Goal: Task Accomplishment & Management: Manage account settings

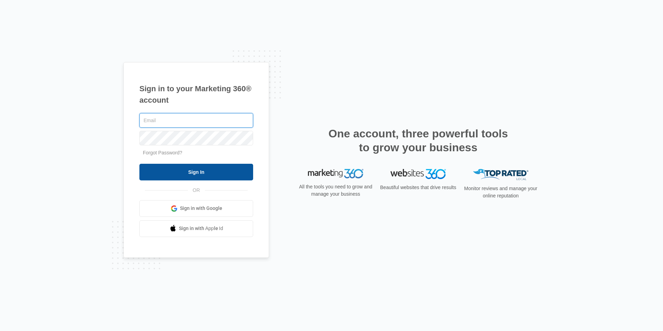
type input "[PERSON_NAME][EMAIL_ADDRESS][DOMAIN_NAME]"
click at [202, 174] on input "Sign In" at bounding box center [196, 172] width 114 height 17
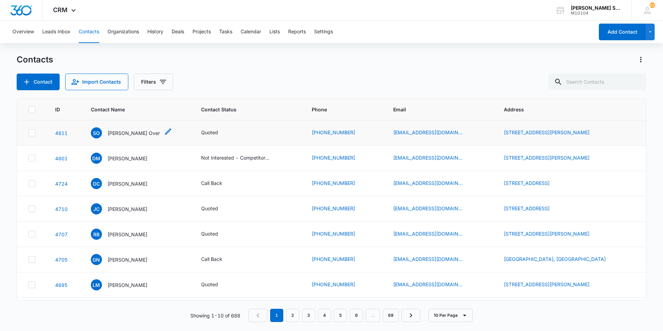
click at [120, 134] on p "[PERSON_NAME] Over" at bounding box center [133, 132] width 52 height 7
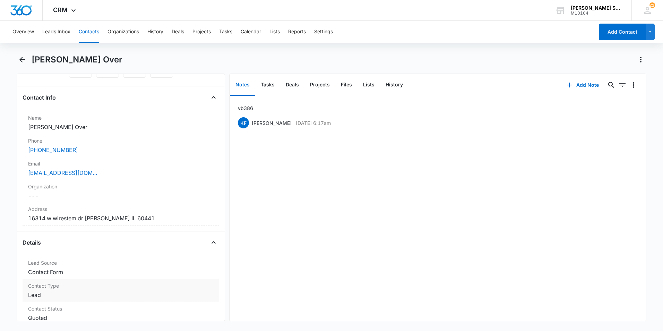
scroll to position [139, 0]
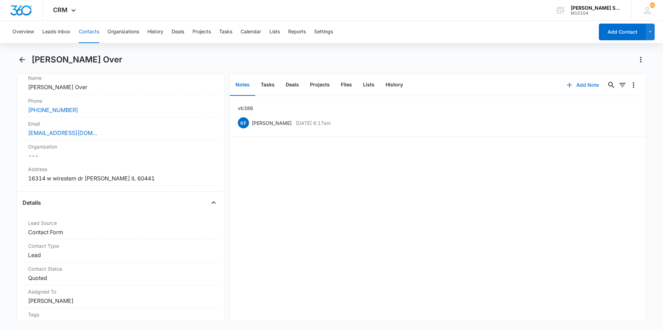
click at [586, 84] on button "Add Note" at bounding box center [582, 85] width 46 height 17
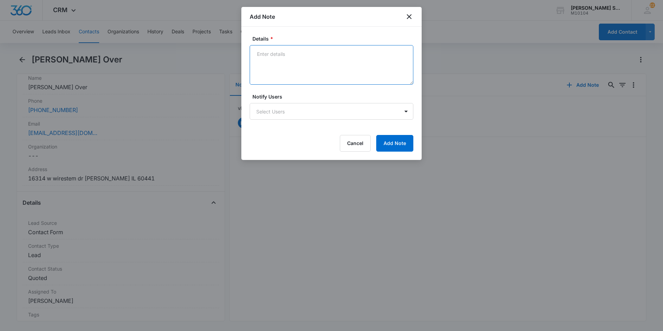
click at [291, 61] on textarea "Details *" at bounding box center [332, 65] width 164 height 40
type textarea "lvm"
click at [390, 149] on button "Add Note" at bounding box center [394, 143] width 37 height 17
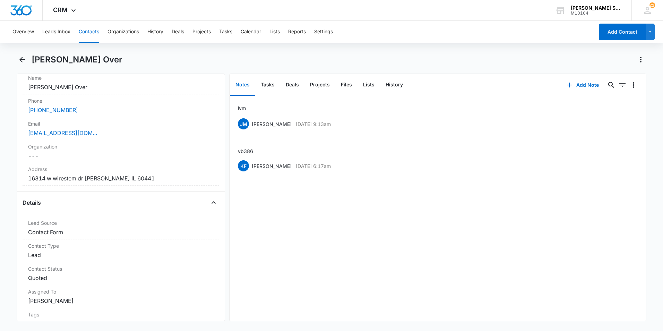
click at [417, 209] on div "lvm [PERSON_NAME] [DATE] 9:13am Delete Edit vb3 86 KF [PERSON_NAME] [DATE] 6:17…" at bounding box center [437, 208] width 416 height 225
click at [90, 34] on button "Contacts" at bounding box center [89, 32] width 20 height 22
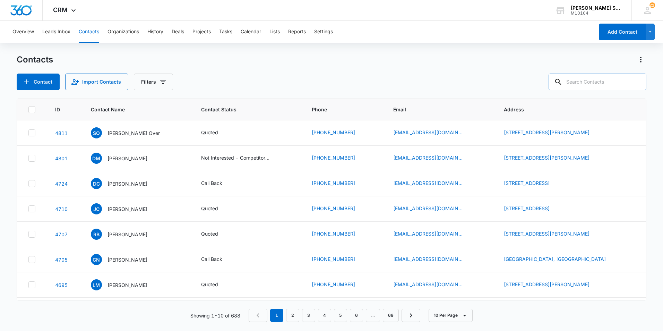
click at [580, 85] on input "text" at bounding box center [597, 81] width 98 height 17
type input "6309265492"
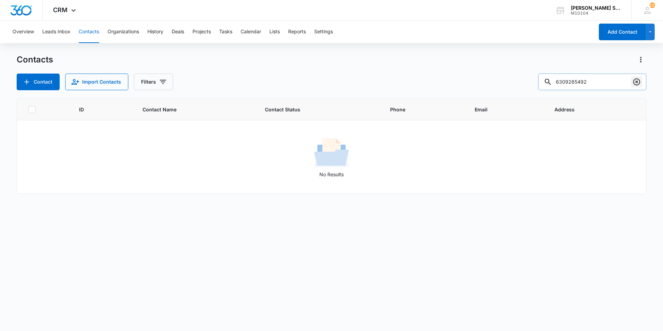
click at [636, 79] on icon "Clear" at bounding box center [636, 81] width 7 height 7
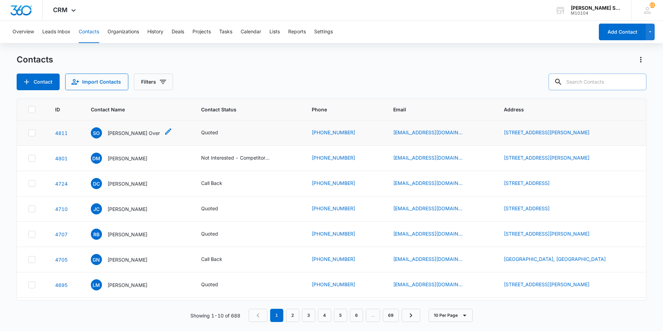
click at [119, 134] on p "[PERSON_NAME] Over" at bounding box center [133, 132] width 52 height 7
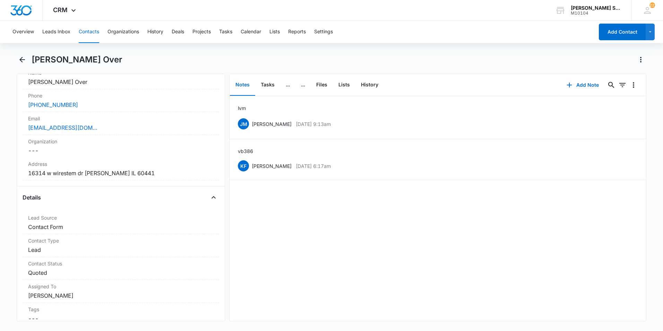
scroll to position [139, 0]
